Goal: Task Accomplishment & Management: Use online tool/utility

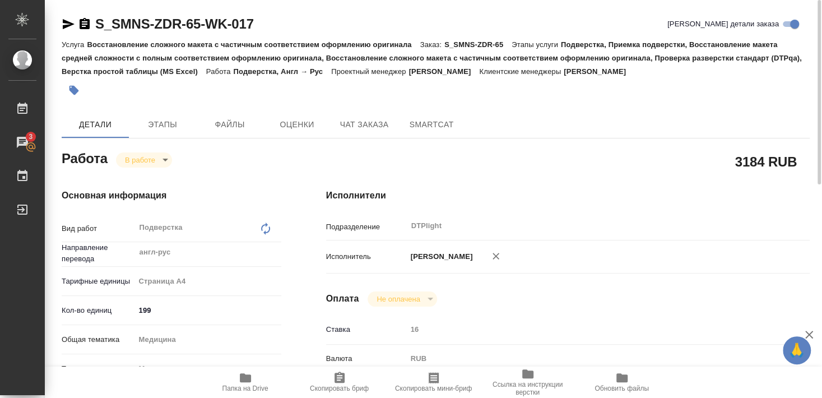
click at [131, 154] on body "🙏 .cls-1 fill:#fff; AWATERA Smyslova Svetlana Работы 3 Чаты График Выйти S_SMNS…" at bounding box center [411, 199] width 822 height 398
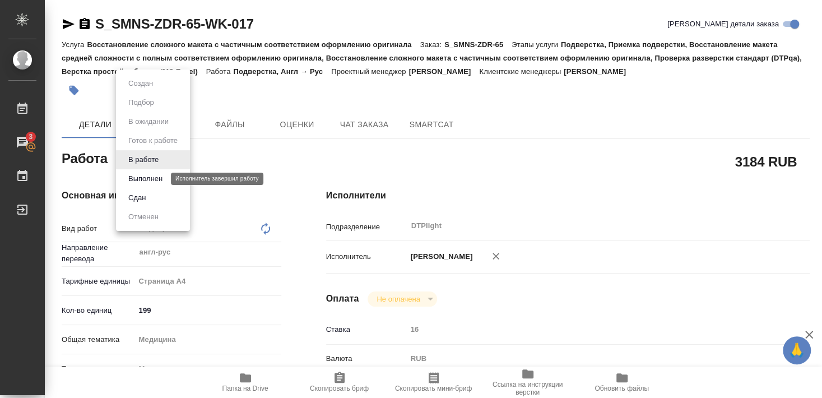
click at [133, 178] on button "Выполнен" at bounding box center [145, 179] width 41 height 12
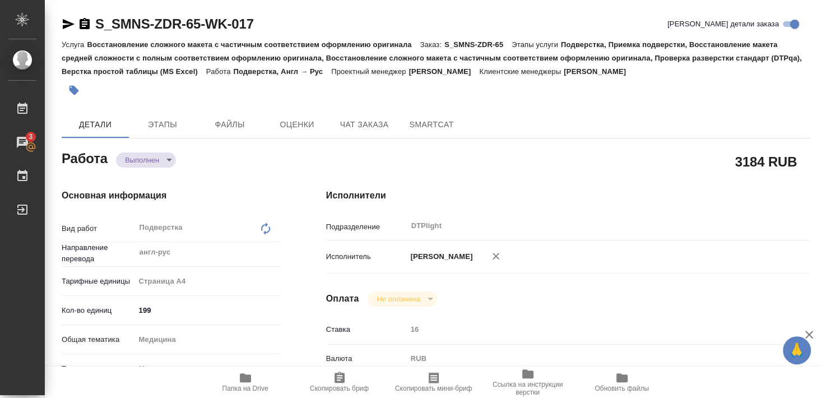
type textarea "x"
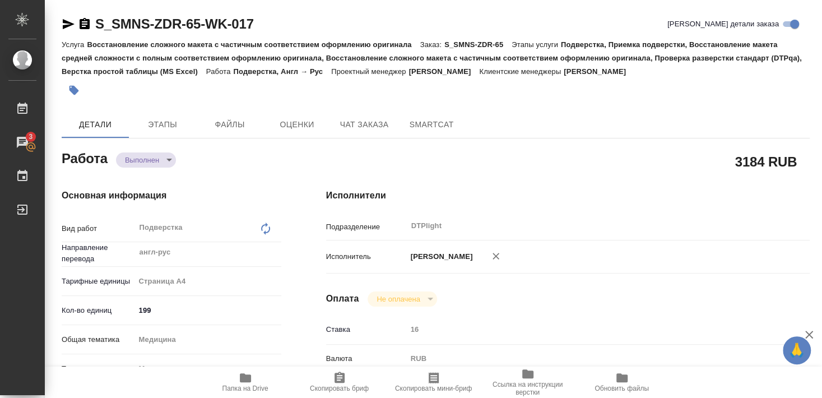
type textarea "x"
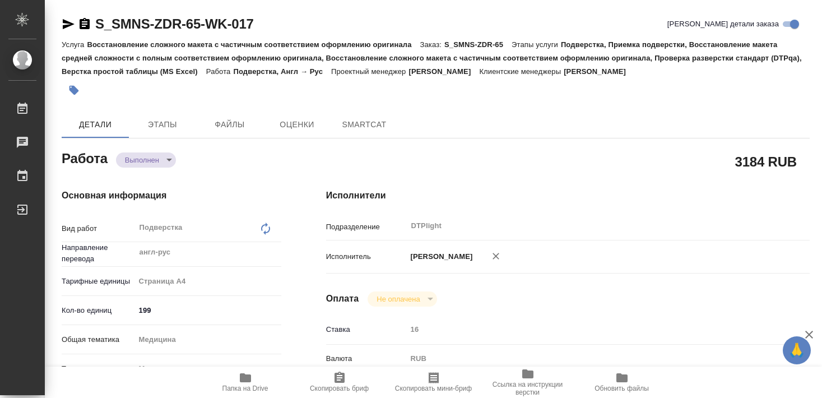
type textarea "x"
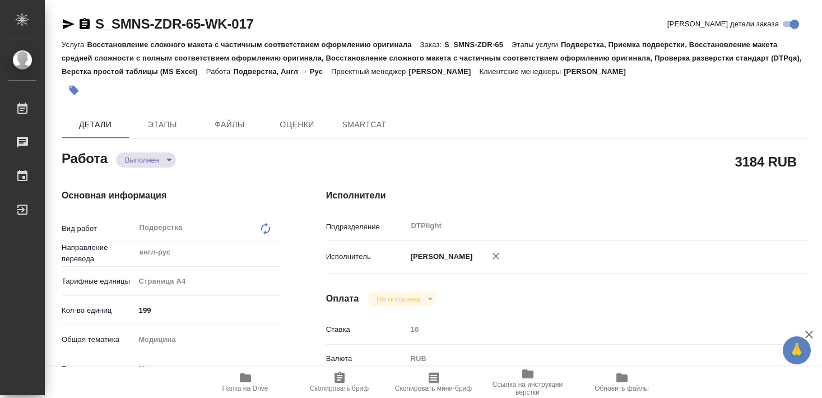
type textarea "x"
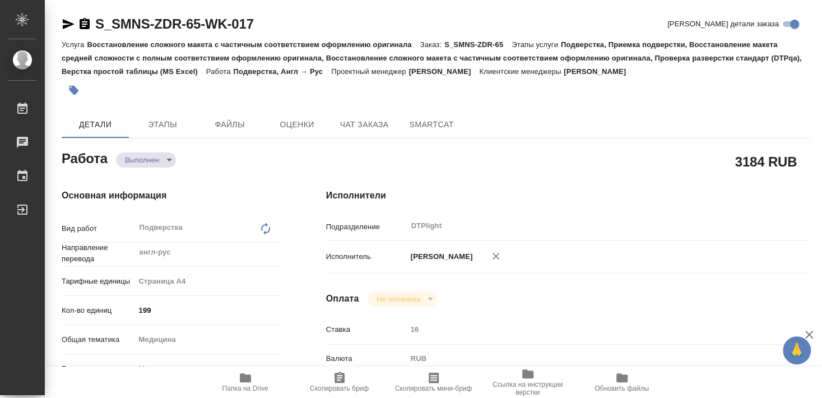
type textarea "x"
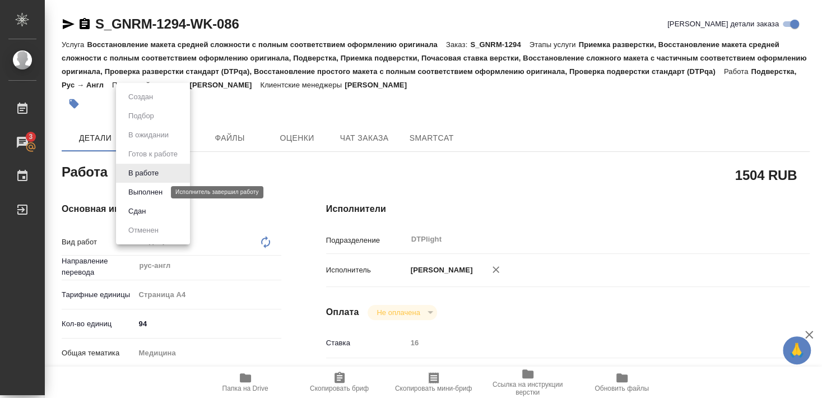
click at [142, 193] on button "Выполнен" at bounding box center [145, 192] width 41 height 12
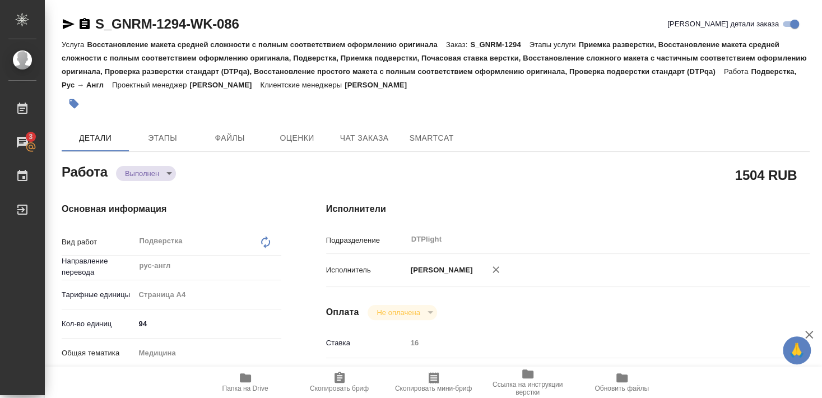
type textarea "x"
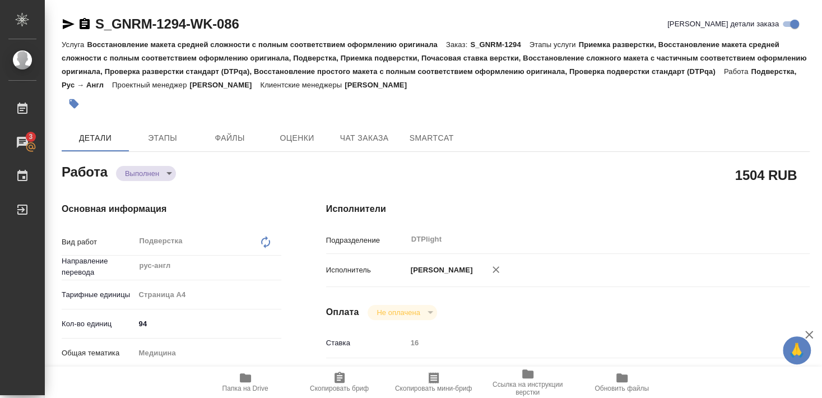
type textarea "x"
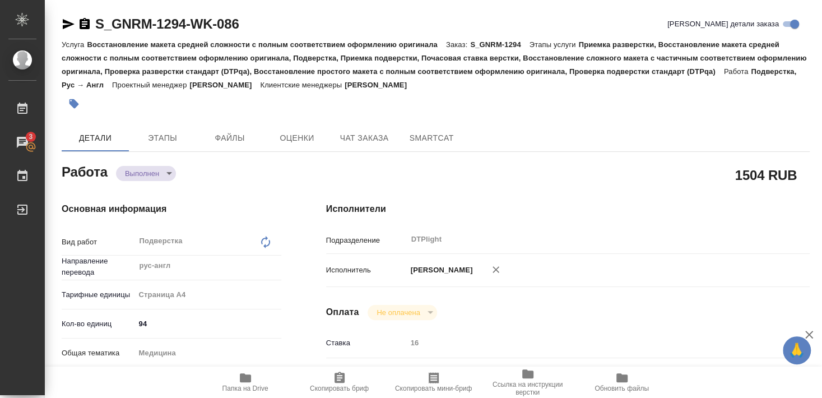
type textarea "x"
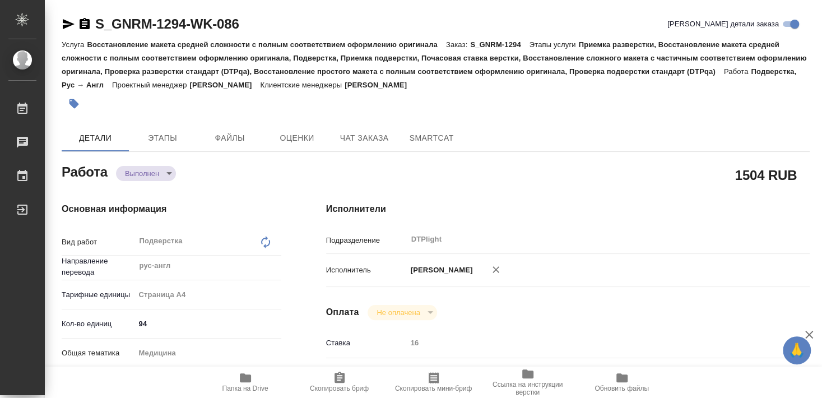
type textarea "x"
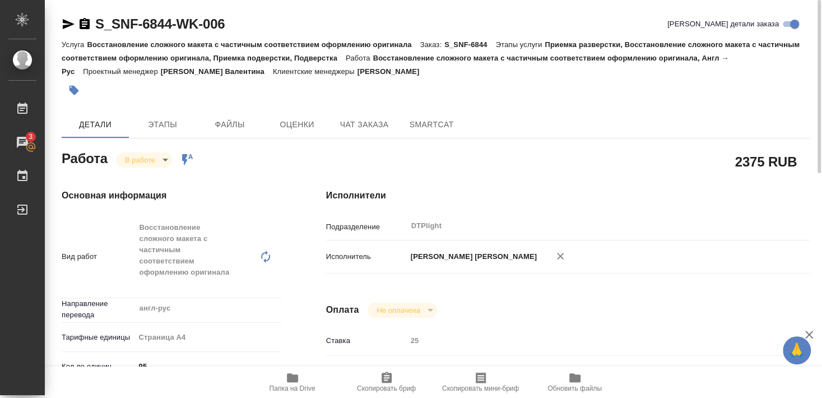
click at [65, 23] on icon "button" at bounding box center [69, 24] width 12 height 10
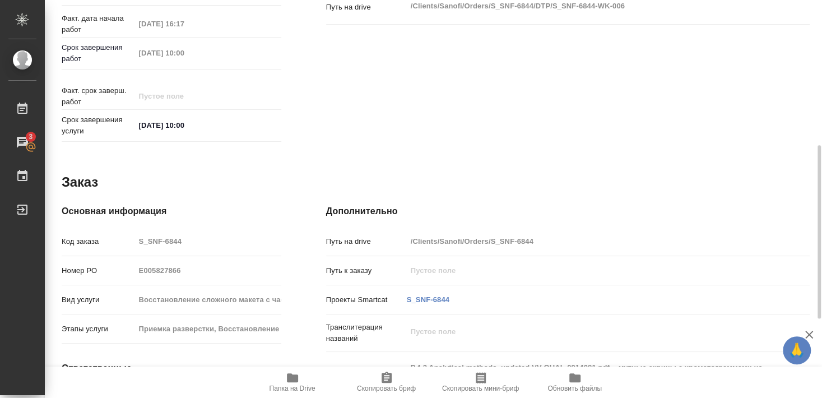
scroll to position [472, 0]
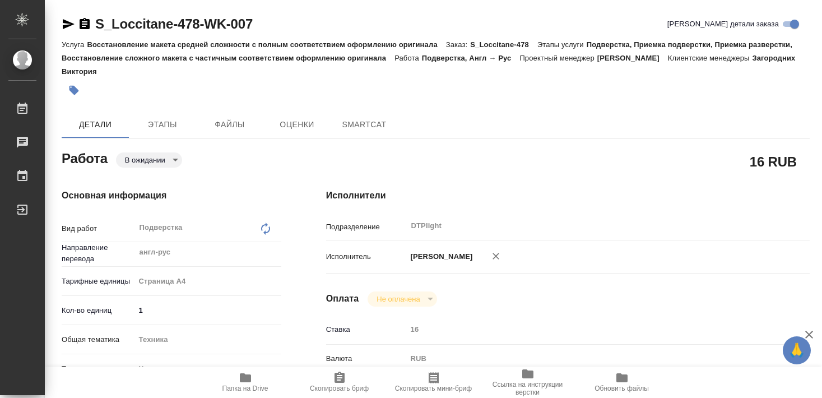
type textarea "x"
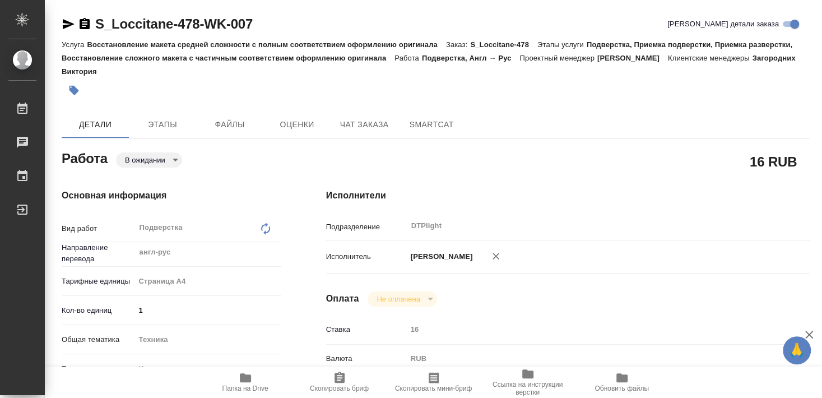
type textarea "x"
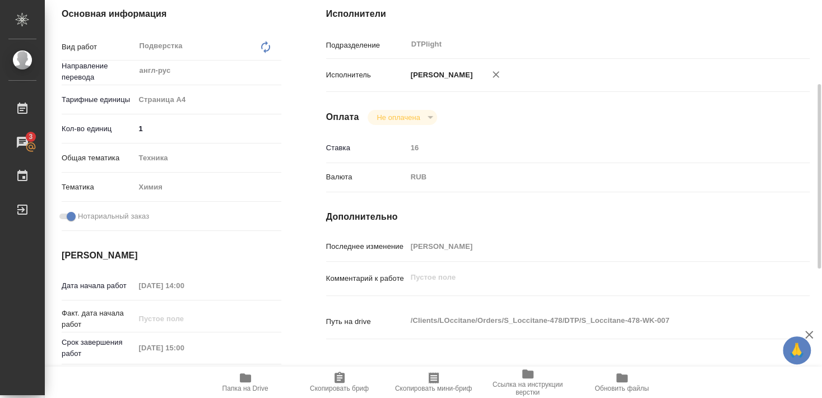
scroll to position [242, 0]
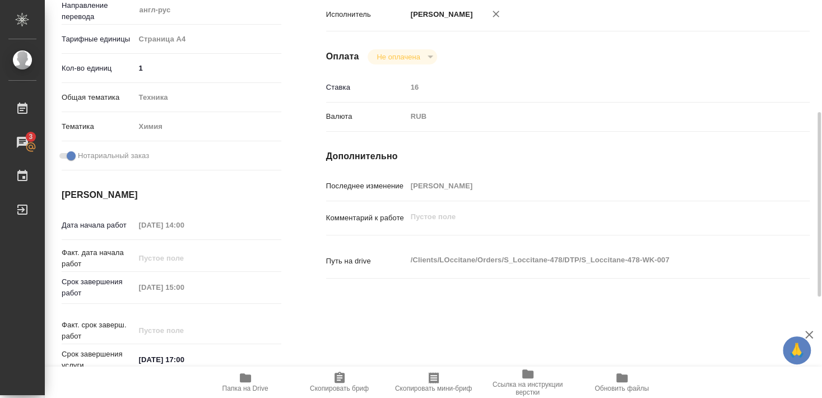
type textarea "x"
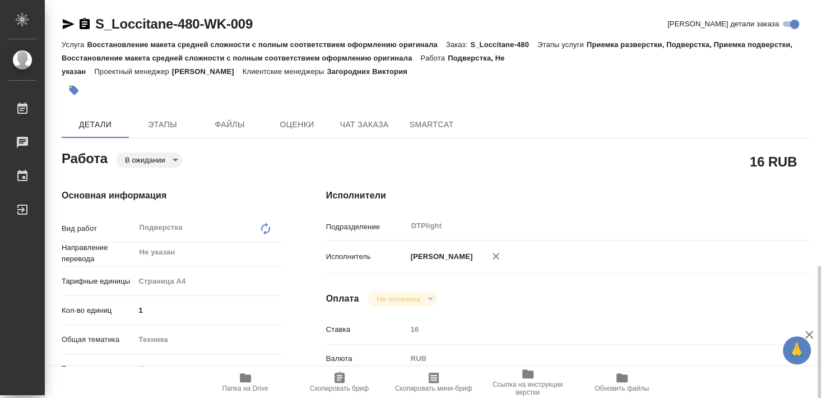
scroll to position [182, 0]
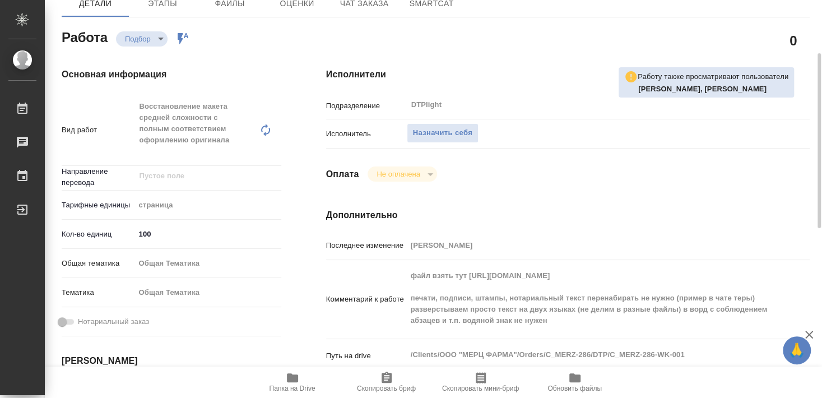
scroll to position [182, 0]
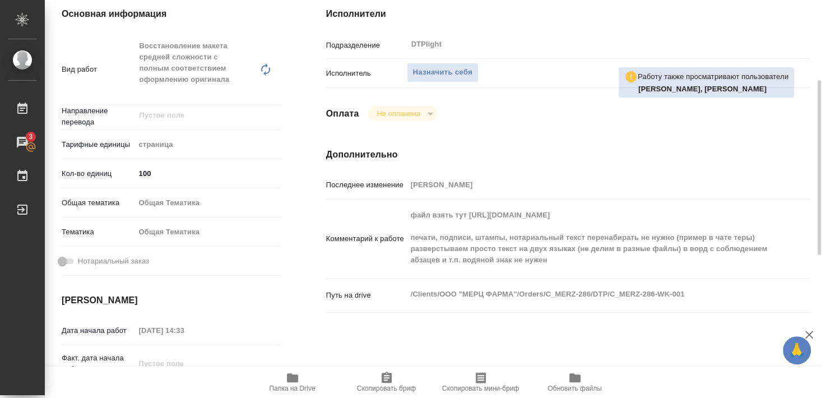
click at [291, 383] on icon "button" at bounding box center [292, 377] width 13 height 13
click at [452, 66] on span "Назначить себя" at bounding box center [442, 72] width 59 height 13
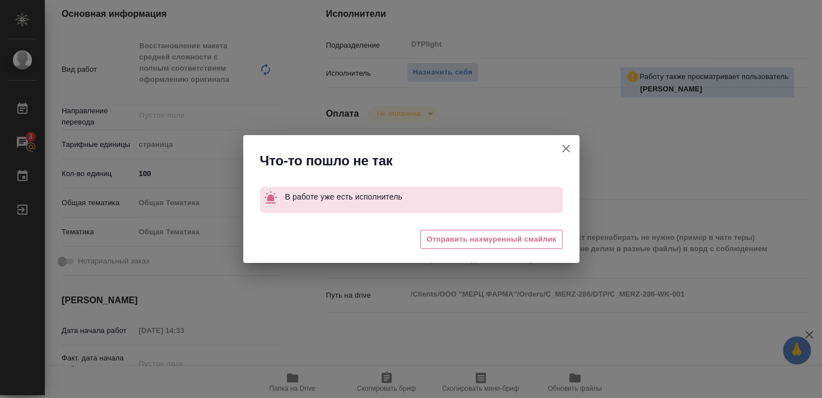
click at [568, 145] on icon "button" at bounding box center [565, 148] width 13 height 13
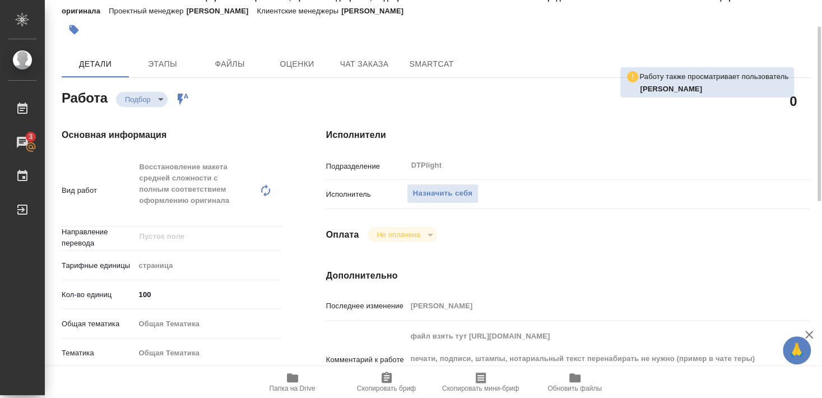
scroll to position [0, 0]
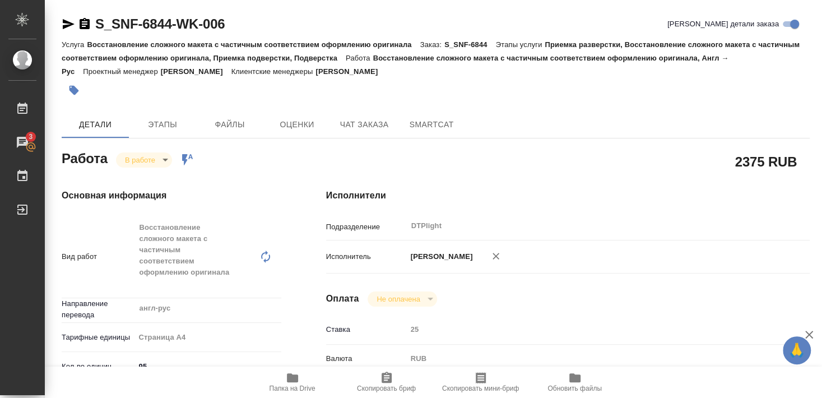
scroll to position [121, 0]
